Goal: Task Accomplishment & Management: Manage account settings

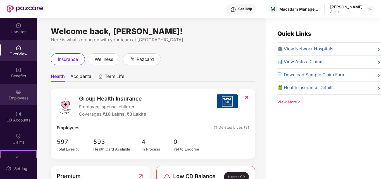
click at [4, 87] on div "Employees" at bounding box center [18, 94] width 37 height 21
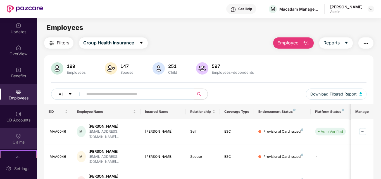
click at [13, 140] on div "Claims" at bounding box center [18, 142] width 37 height 6
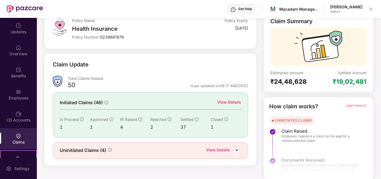
scroll to position [40, 0]
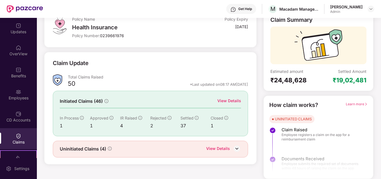
click at [233, 100] on div "View Details" at bounding box center [229, 101] width 24 height 6
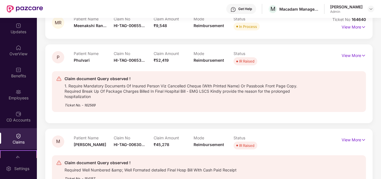
scroll to position [68, 0]
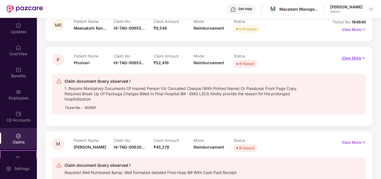
click at [345, 56] on p "View More" at bounding box center [354, 58] width 24 height 8
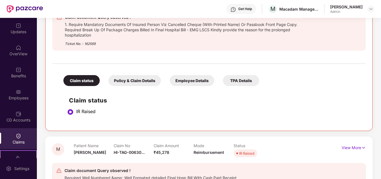
scroll to position [179, 0]
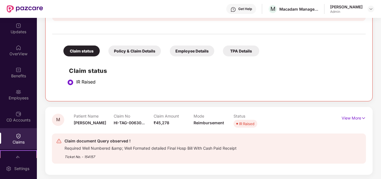
click at [141, 50] on div "Policy & Claim Details" at bounding box center [134, 51] width 53 height 11
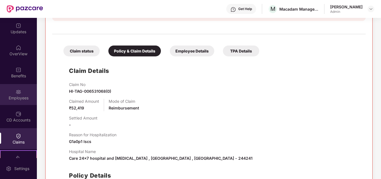
click at [20, 97] on div "Employees" at bounding box center [18, 98] width 37 height 6
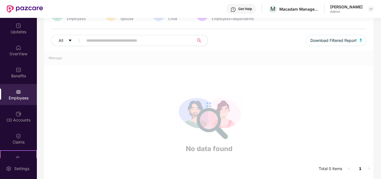
scroll to position [54, 0]
click at [113, 39] on input "text" at bounding box center [136, 40] width 100 height 8
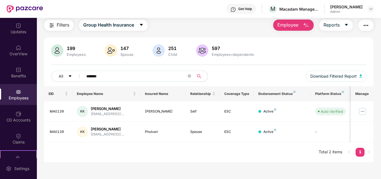
scroll to position [18, 0]
type input "*******"
click at [367, 112] on img at bounding box center [362, 111] width 9 height 9
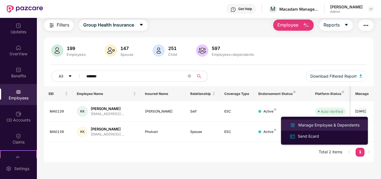
click at [322, 123] on div "Manage Employee & Dependents" at bounding box center [328, 125] width 63 height 6
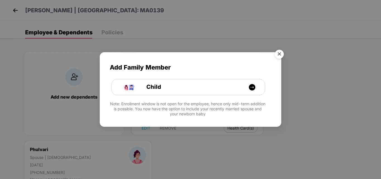
click at [277, 55] on img "Close" at bounding box center [280, 55] width 16 height 16
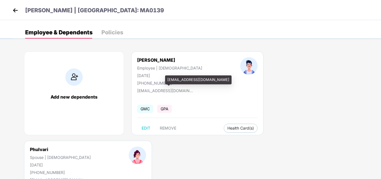
click at [164, 91] on div "[EMAIL_ADDRESS][DOMAIN_NAME]" at bounding box center [165, 90] width 56 height 5
copy div "[EMAIL_ADDRESS][DOMAIN_NAME]"
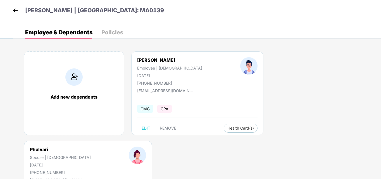
click at [155, 83] on div "[PHONE_NUMBER]" at bounding box center [169, 83] width 65 height 5
copy div "[PHONE_NUMBER]"
click at [19, 9] on img at bounding box center [15, 10] width 8 height 8
